Goal: Check status

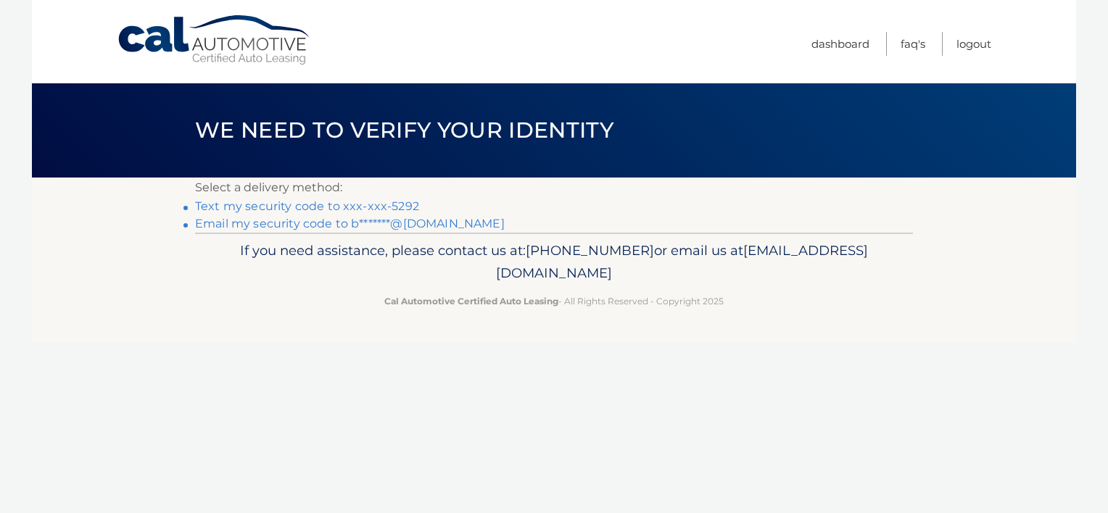
click at [295, 205] on link "Text my security code to xxx-xxx-5292" at bounding box center [307, 206] width 224 height 14
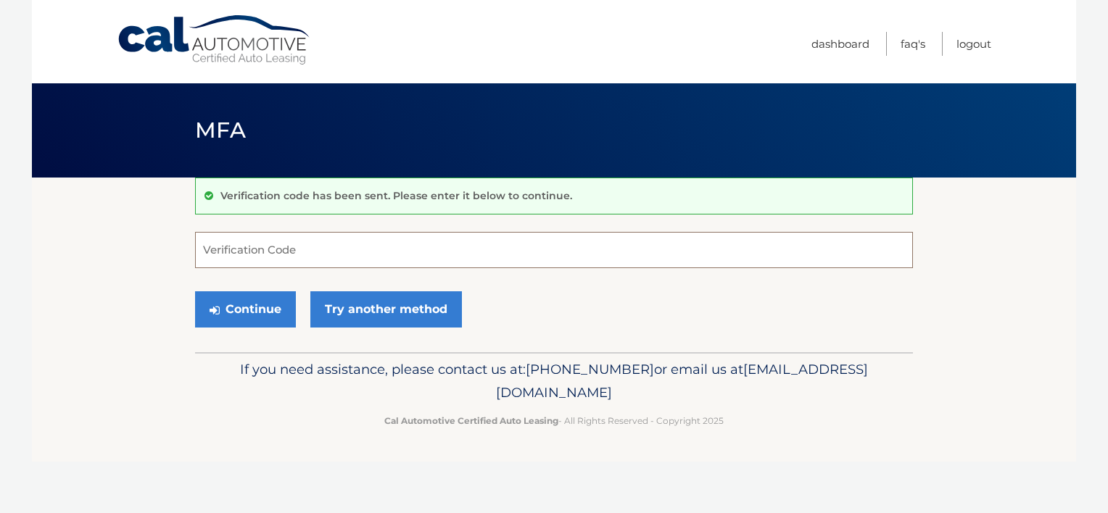
click at [226, 258] on input "Verification Code" at bounding box center [554, 250] width 718 height 36
type input "075291"
click at [236, 307] on button "Continue" at bounding box center [245, 309] width 101 height 36
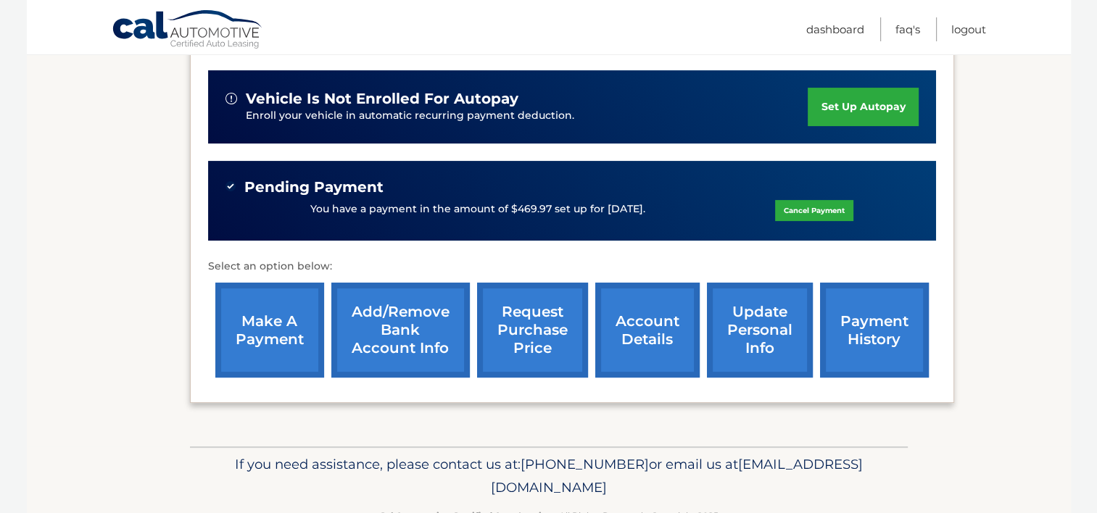
scroll to position [367, 0]
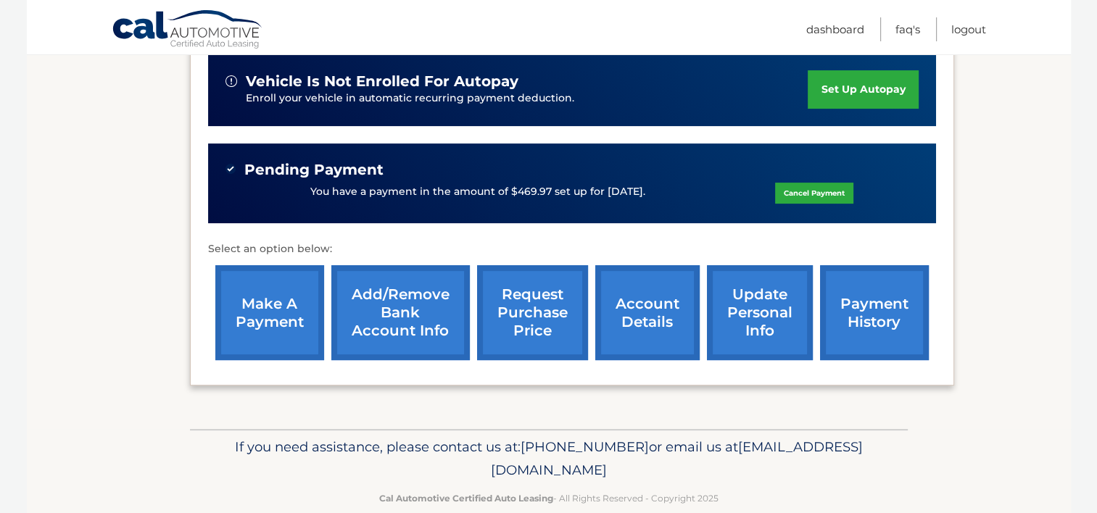
click at [877, 332] on link "payment history" at bounding box center [874, 312] width 109 height 95
click at [637, 300] on link "account details" at bounding box center [647, 312] width 104 height 95
